Goal: Task Accomplishment & Management: Complete application form

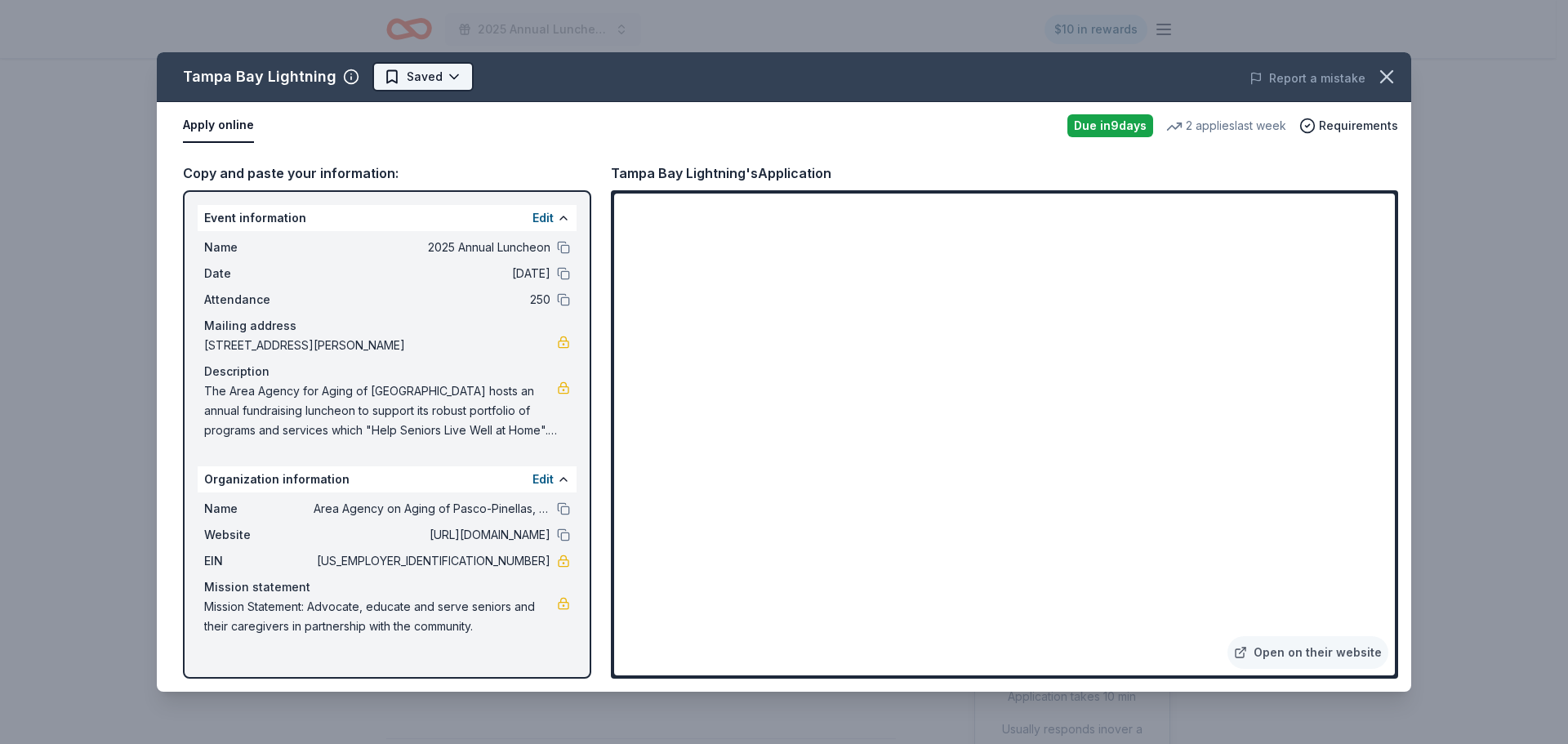
click at [455, 77] on html "2025 Annual Luncheon $10 in rewards Due in 9 days Share Tampa Bay Lightning New…" at bounding box center [784, 372] width 1568 height 744
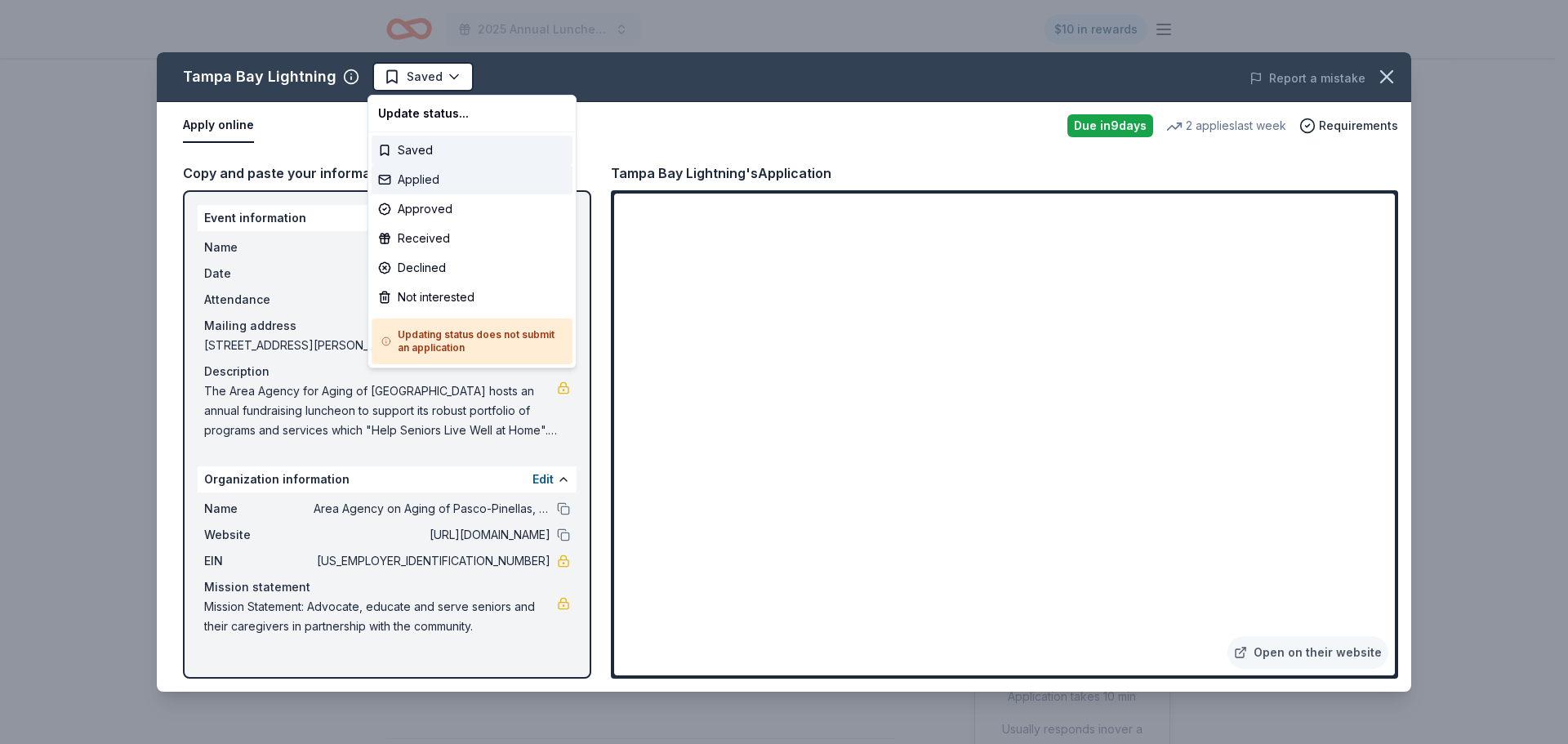
click at [409, 176] on div "Applied" at bounding box center [472, 179] width 201 height 29
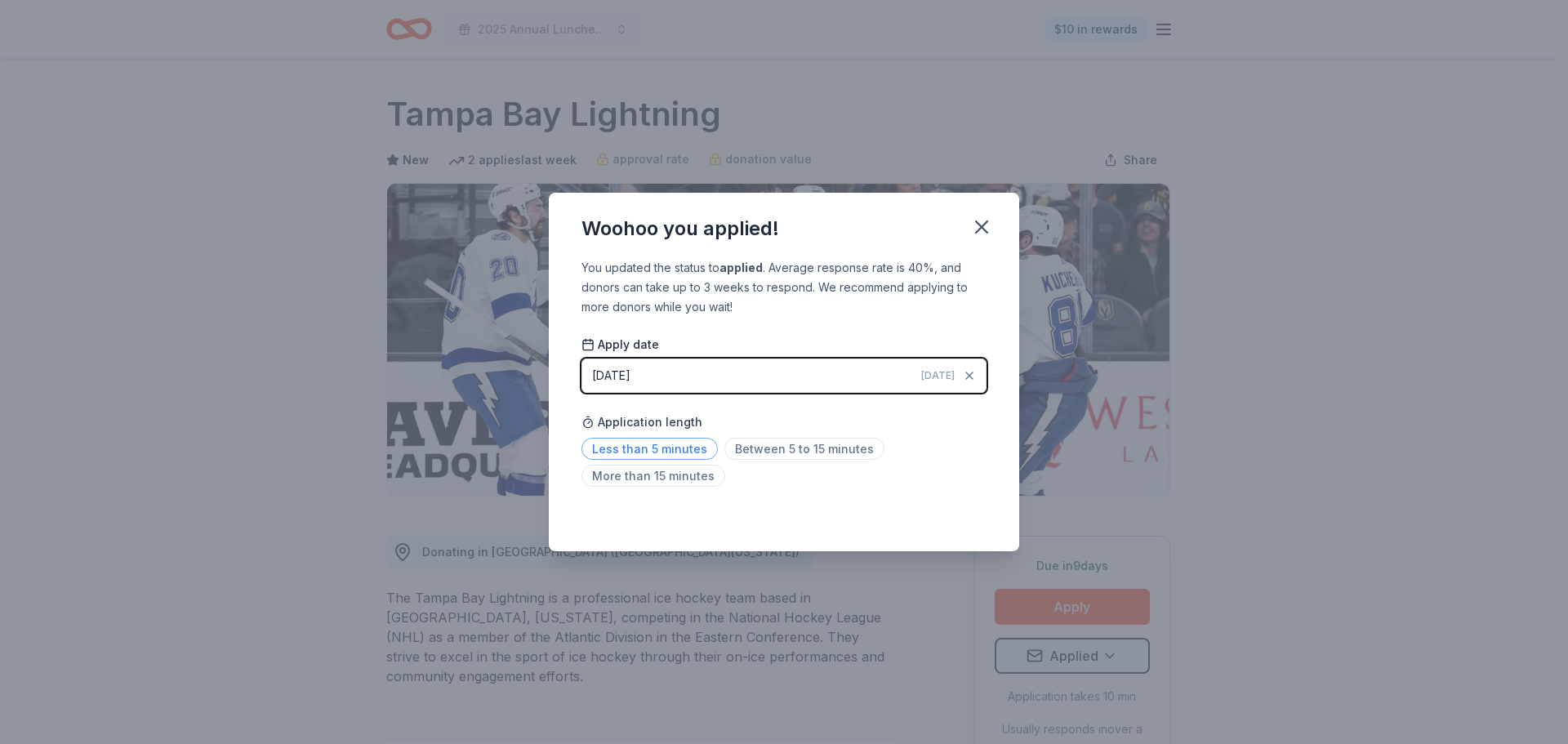
click at [666, 448] on span "Less than 5 minutes" at bounding box center [649, 448] width 136 height 22
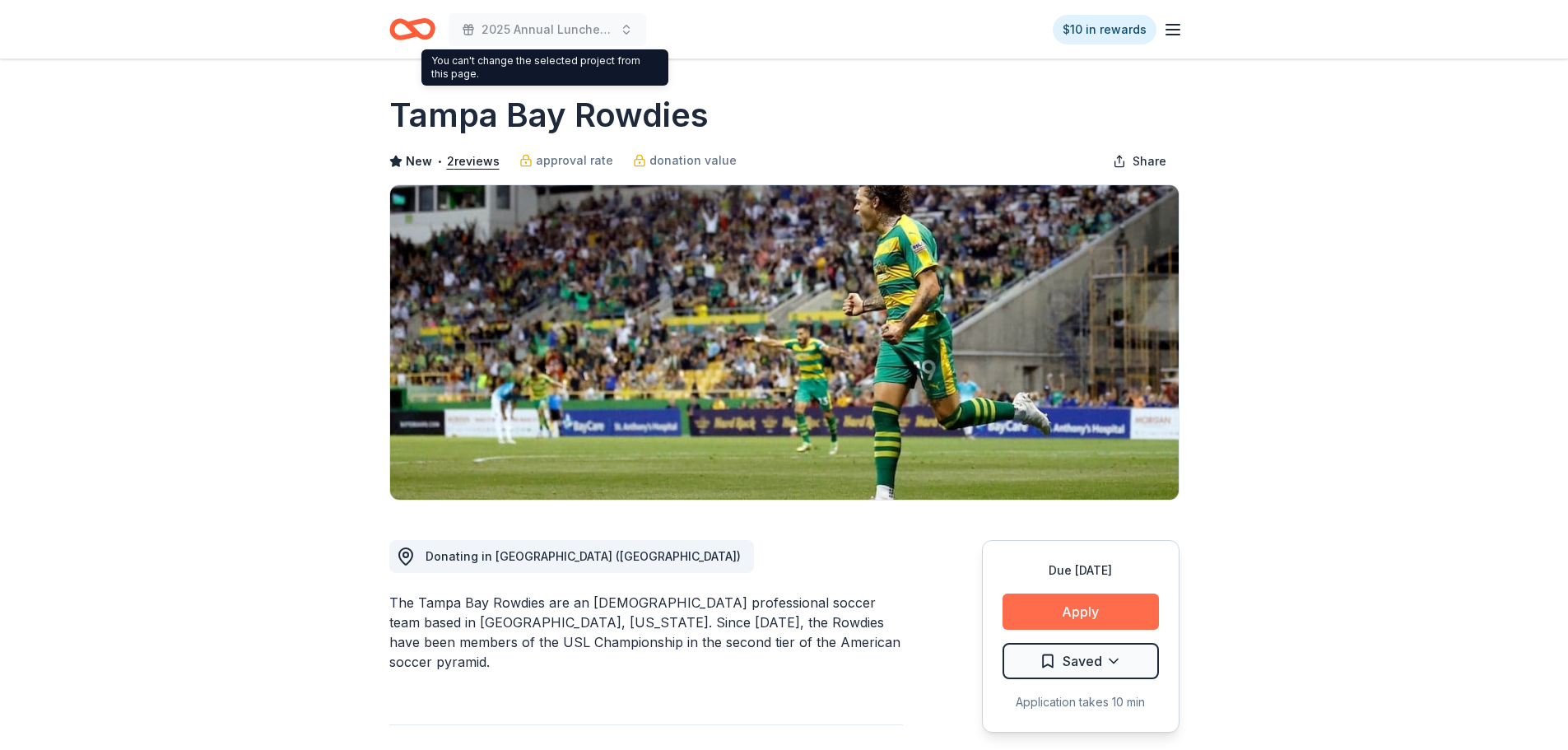
click at [1095, 612] on button "Apply" at bounding box center [1081, 612] width 156 height 36
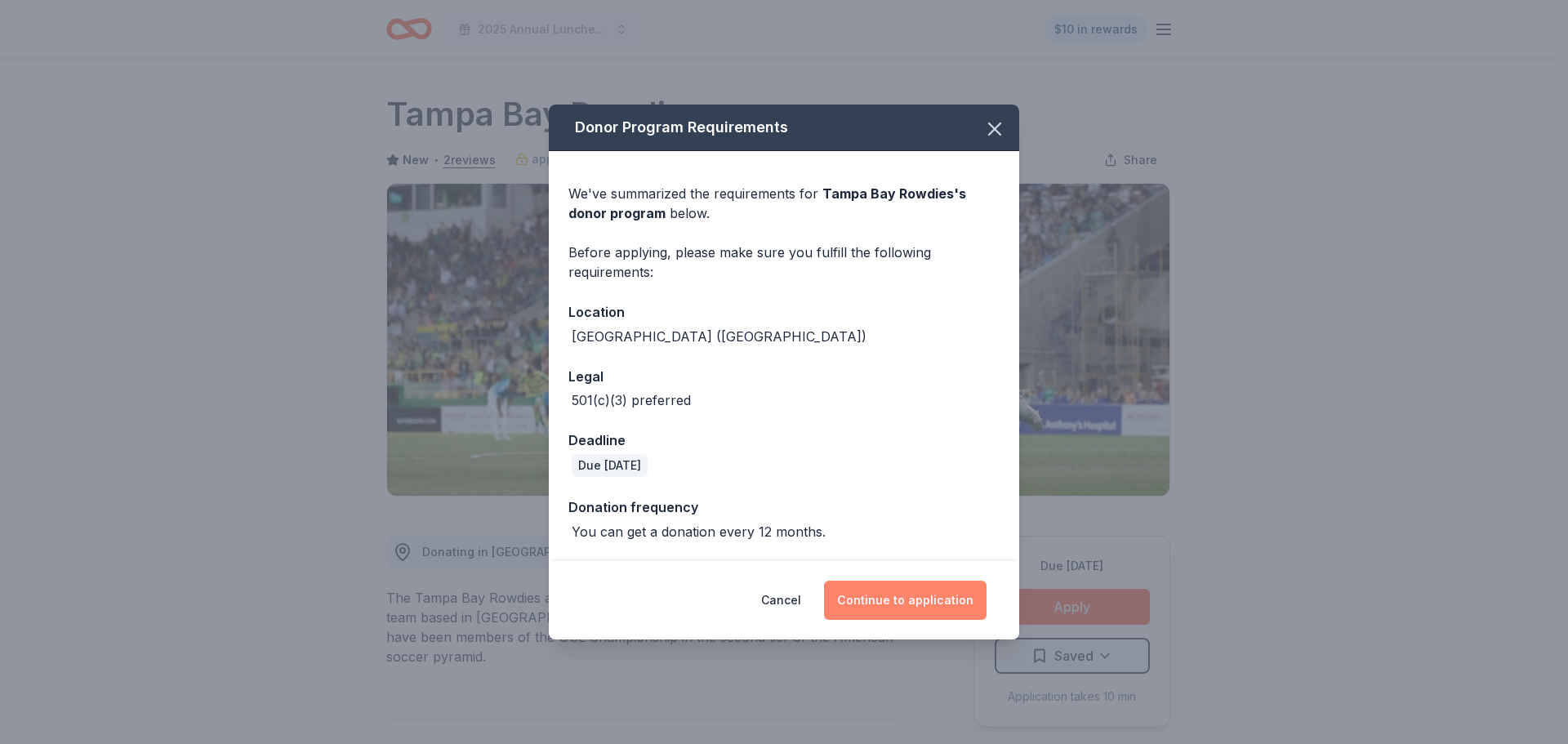
click at [928, 591] on button "Continue to application" at bounding box center [905, 600] width 163 height 40
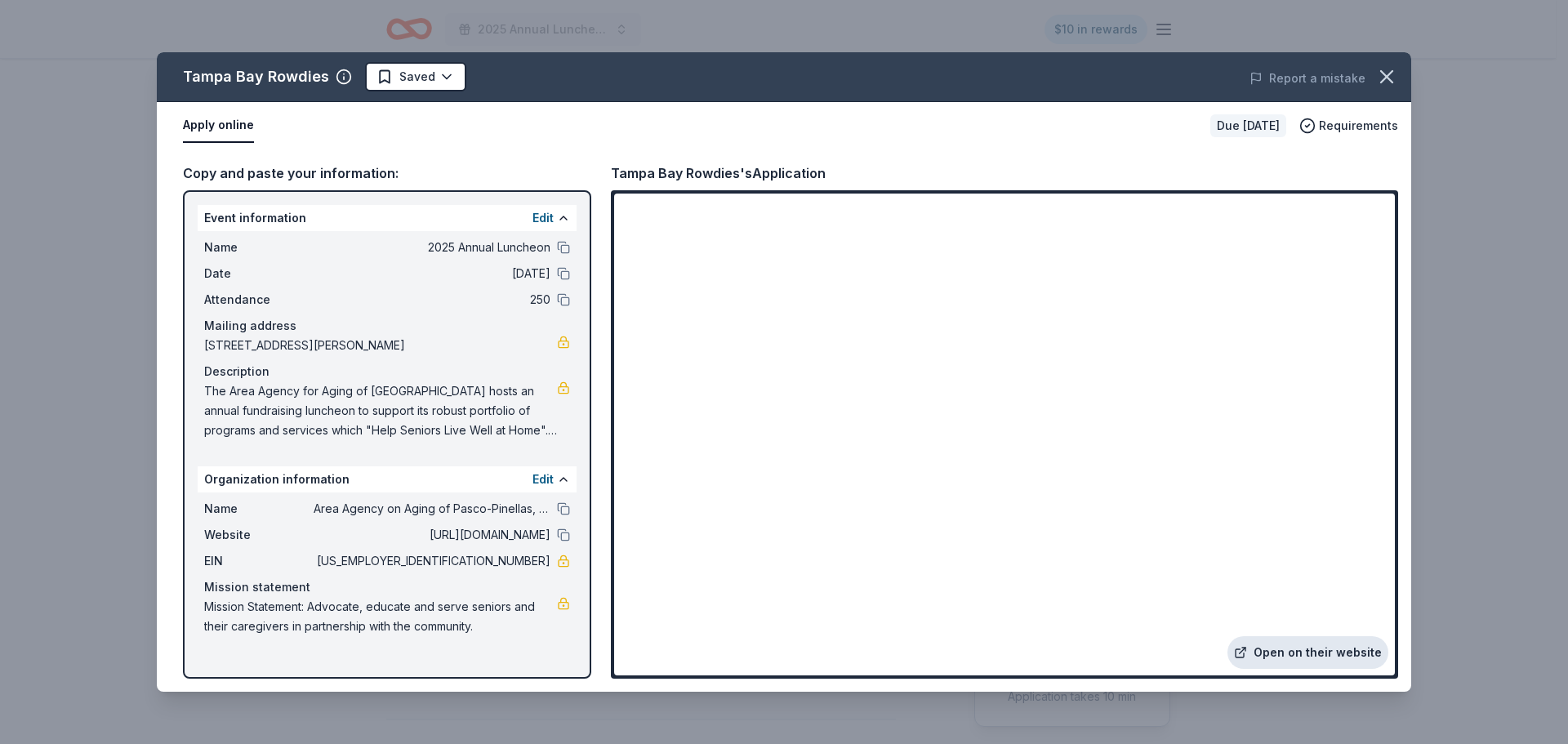
click at [1298, 645] on link "Open on their website" at bounding box center [1307, 652] width 161 height 33
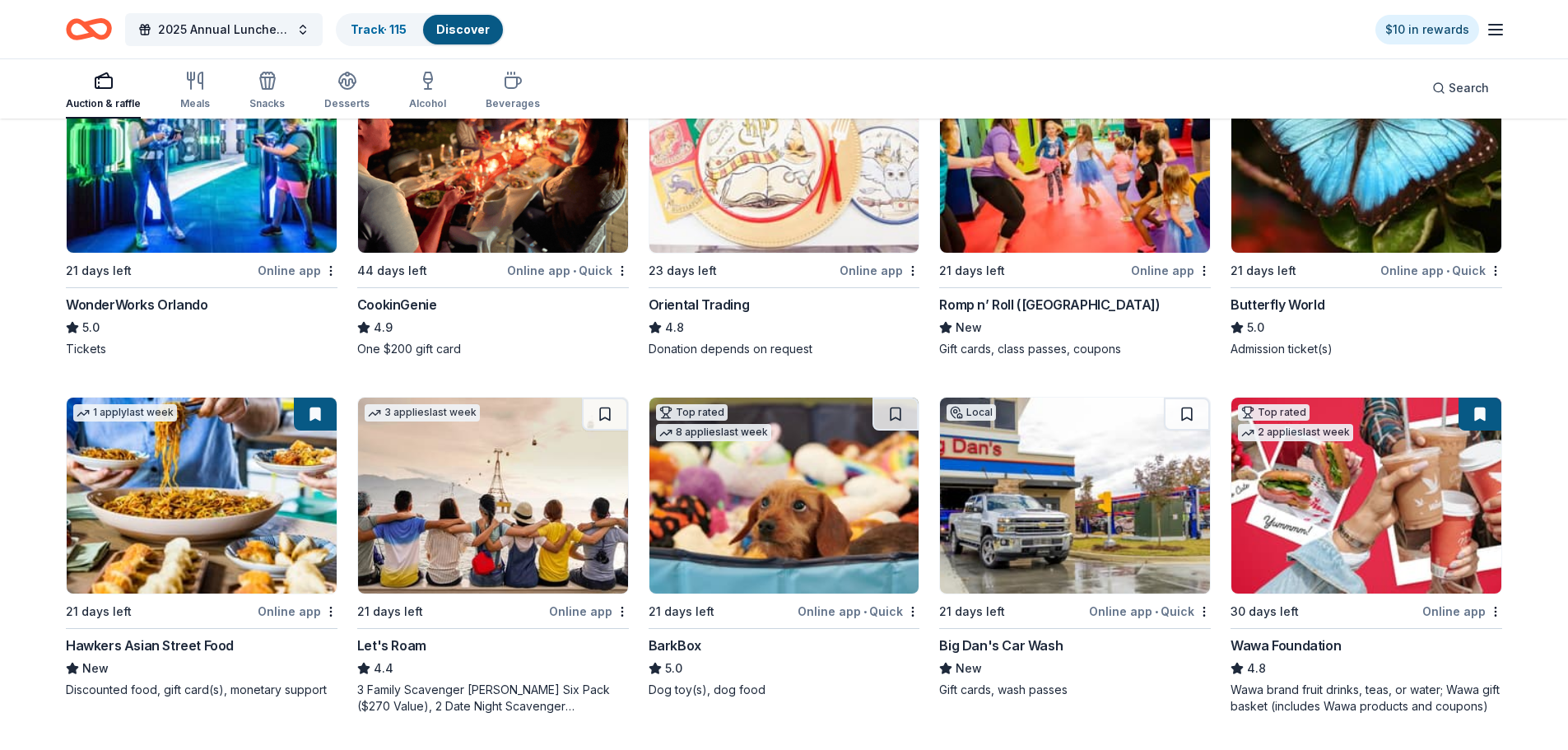
scroll to position [329, 0]
